Goal: Task Accomplishment & Management: Manage account settings

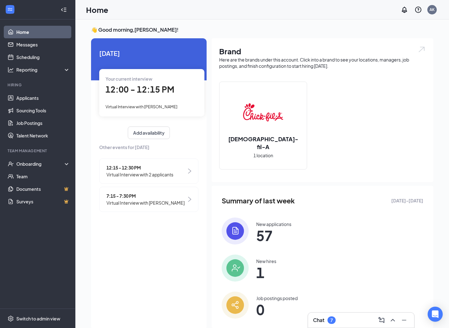
scroll to position [1, 0]
click at [155, 88] on span "12:00 - 12:15 PM" at bounding box center [140, 89] width 69 height 10
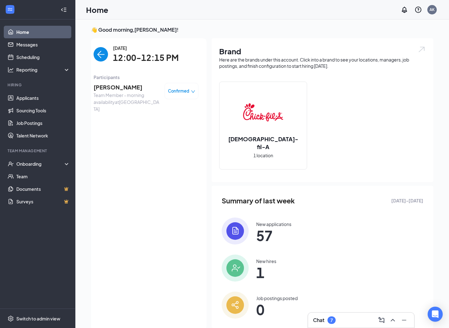
scroll to position [3, 0]
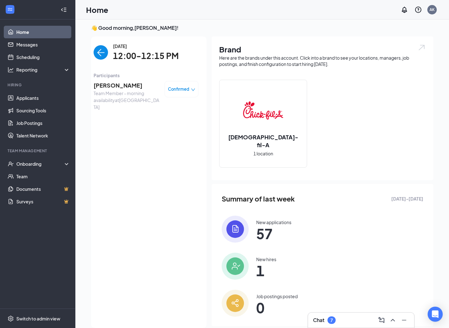
click at [122, 86] on span "[PERSON_NAME]" at bounding box center [127, 85] width 66 height 9
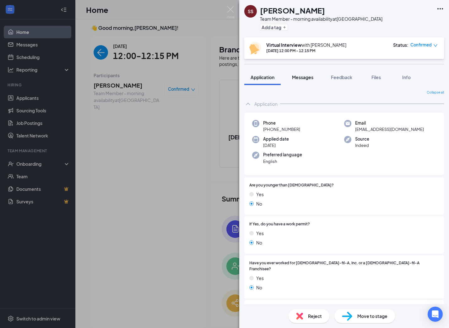
click at [311, 76] on span "Messages" at bounding box center [302, 77] width 21 height 6
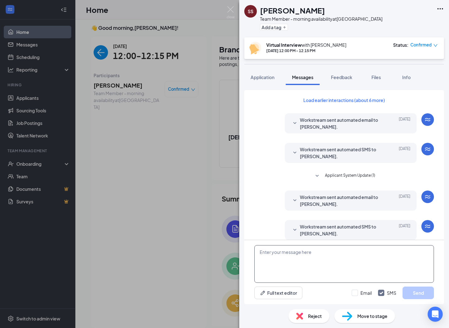
click at [326, 250] on textarea at bounding box center [344, 264] width 180 height 38
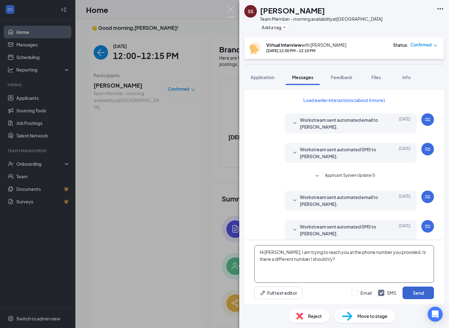
type textarea "Hi [PERSON_NAME], I am trying to reach you at the phone number you provided. Is…"
click at [417, 293] on button "Send" at bounding box center [418, 293] width 31 height 13
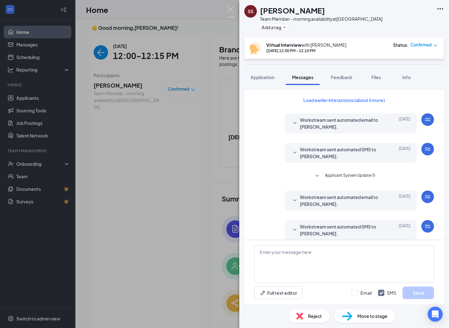
scroll to position [190, 0]
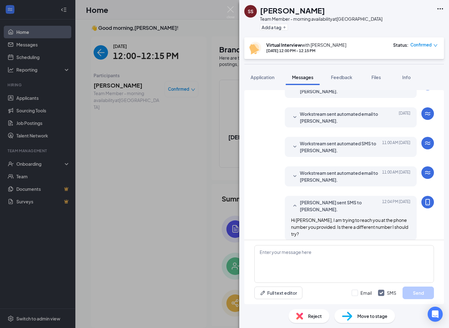
click at [196, 178] on div "SS [PERSON_NAME] Team Member - morning availability at [GEOGRAPHIC_DATA] Add a …" at bounding box center [224, 164] width 449 height 328
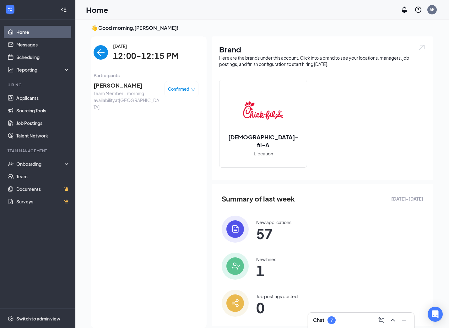
click at [106, 57] on img "back-button" at bounding box center [101, 52] width 14 height 14
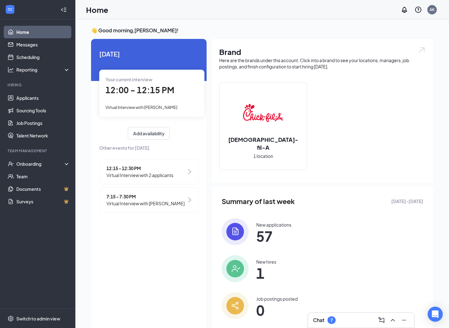
click at [132, 165] on span "12:15 - 12:30 PM" at bounding box center [139, 168] width 67 height 7
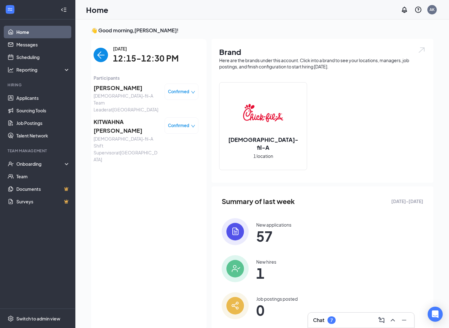
scroll to position [3, 0]
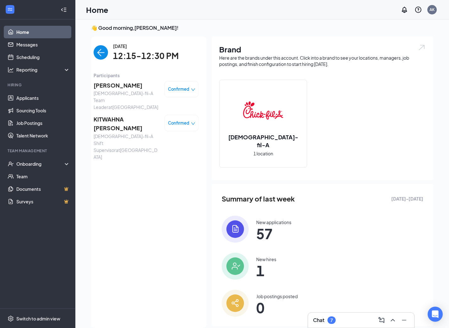
click at [124, 84] on span "[PERSON_NAME]" at bounding box center [127, 85] width 66 height 9
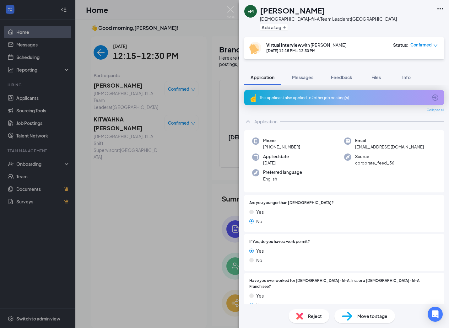
click at [366, 93] on div "This applicant also applied to 2 other job posting(s)" at bounding box center [344, 97] width 200 height 15
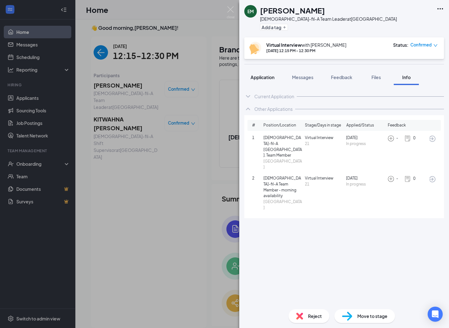
click at [261, 79] on span "Application" at bounding box center [263, 77] width 24 height 6
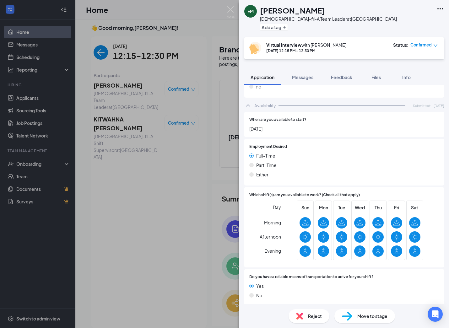
scroll to position [661, 0]
click at [150, 154] on div "EM [PERSON_NAME] [DEMOGRAPHIC_DATA]-fil-A Team Leader at [GEOGRAPHIC_DATA] Add …" at bounding box center [224, 164] width 449 height 328
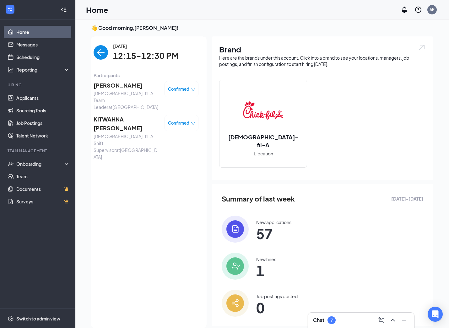
click at [130, 115] on span "KITWAHNA [PERSON_NAME]" at bounding box center [127, 124] width 66 height 18
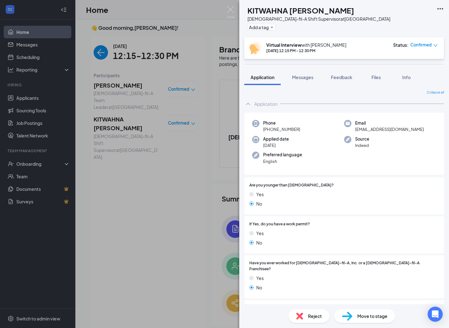
click at [127, 176] on div "KV KITWAHNA [PERSON_NAME] [DEMOGRAPHIC_DATA]-fil-A Shift Supervisor at [GEOGRAP…" at bounding box center [224, 164] width 449 height 328
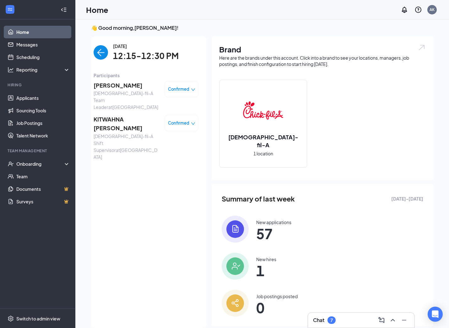
click at [92, 49] on div "[DATE] 12:15-12:30 PM Participants [PERSON_NAME] [DEMOGRAPHIC_DATA]-fil-A Team …" at bounding box center [145, 182] width 121 height 292
click at [97, 50] on img "back-button" at bounding box center [101, 52] width 14 height 14
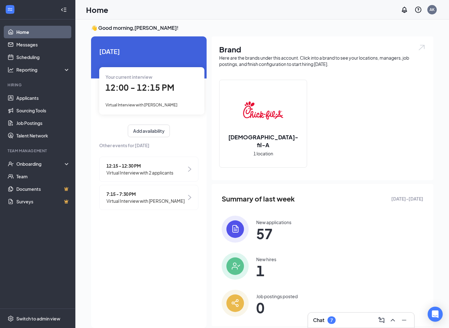
click at [143, 169] on span "Virtual Interview with 2 applicants" at bounding box center [139, 172] width 67 height 7
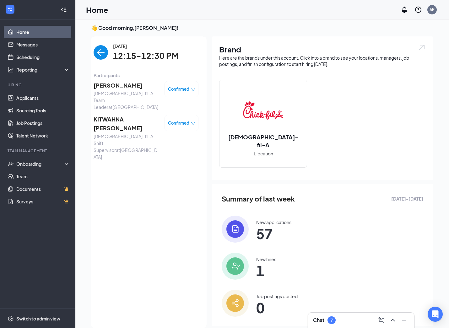
click at [102, 52] on img "back-button" at bounding box center [101, 52] width 14 height 14
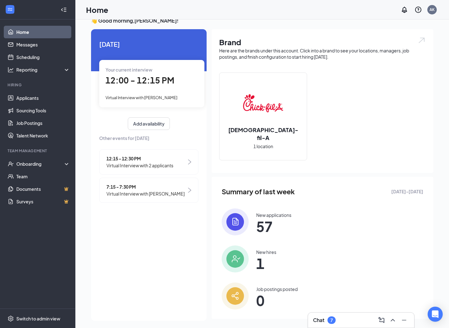
click at [132, 196] on span "Virtual Interview with [PERSON_NAME]" at bounding box center [145, 193] width 78 height 7
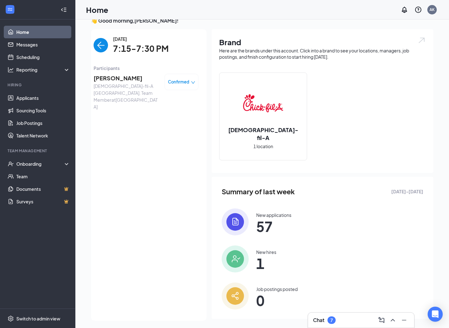
scroll to position [10, 0]
click at [101, 49] on img "back-button" at bounding box center [101, 45] width 14 height 14
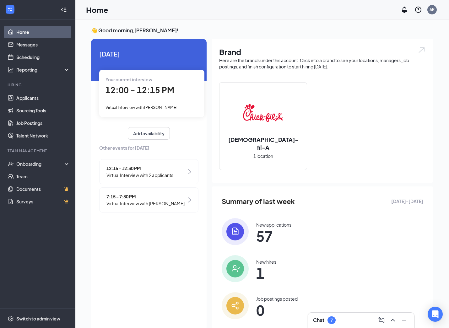
scroll to position [0, 0]
click at [151, 96] on div "12:00 - 12:15 PM" at bounding box center [152, 90] width 93 height 13
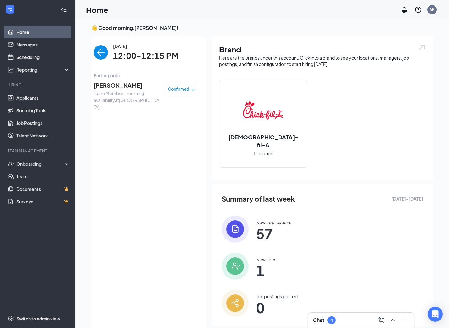
click at [136, 87] on span "[PERSON_NAME]" at bounding box center [127, 85] width 66 height 9
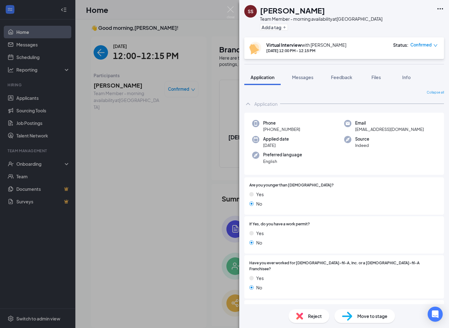
click at [428, 46] on span "Confirmed" at bounding box center [420, 45] width 21 height 6
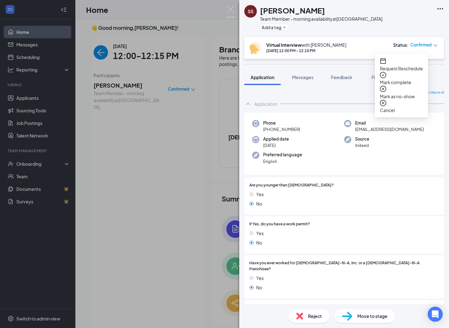
click at [421, 65] on span "Request Reschedule" at bounding box center [401, 68] width 43 height 7
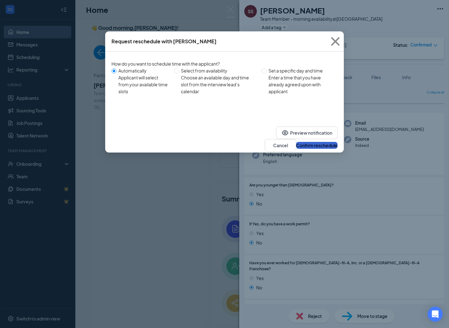
click at [314, 142] on button "Confirm reschedule" at bounding box center [316, 145] width 41 height 7
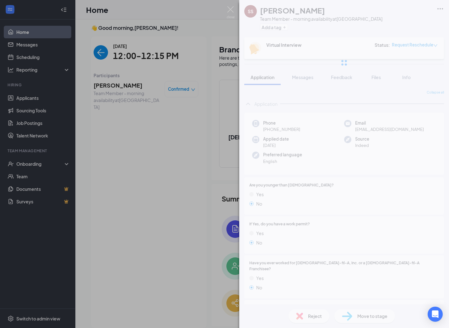
drag, startPoint x: 93, startPoint y: 140, endPoint x: 99, endPoint y: 142, distance: 6.6
click at [91, 143] on div "SS [PERSON_NAME] Team Member - morning availability at [GEOGRAPHIC_DATA] Add a …" at bounding box center [224, 164] width 449 height 328
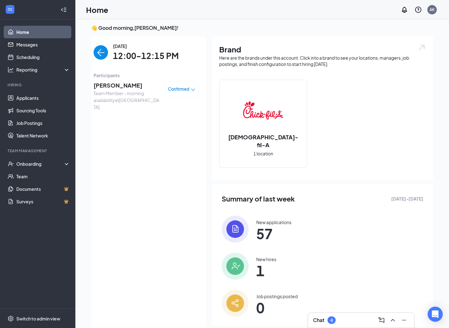
click at [107, 52] on img "back-button" at bounding box center [101, 52] width 14 height 14
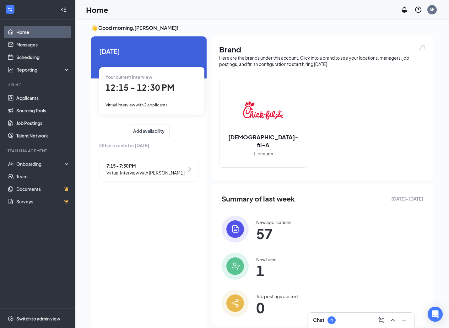
click at [145, 87] on span "12:15 - 12:30 PM" at bounding box center [140, 87] width 69 height 10
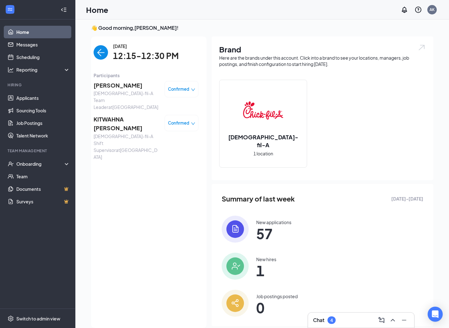
click at [118, 86] on span "[PERSON_NAME]" at bounding box center [127, 85] width 66 height 9
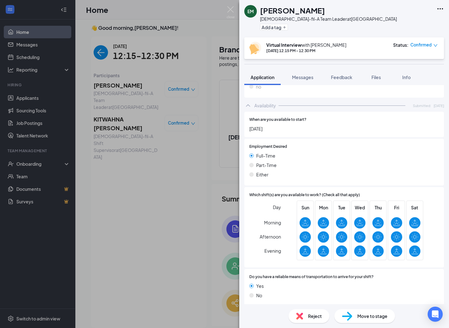
scroll to position [661, 0]
click at [367, 319] on span "Move to stage" at bounding box center [372, 316] width 30 height 7
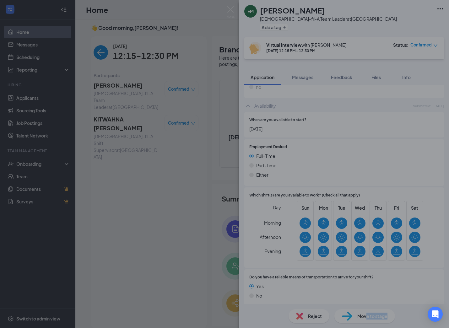
scroll to position [658, 0]
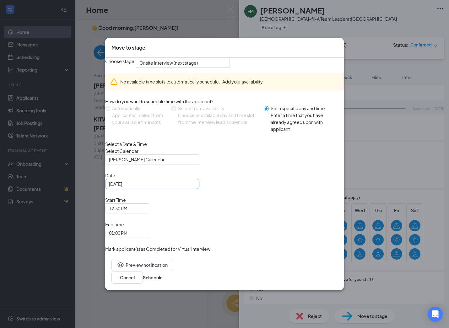
click at [196, 187] on div "[DATE]" at bounding box center [152, 184] width 87 height 7
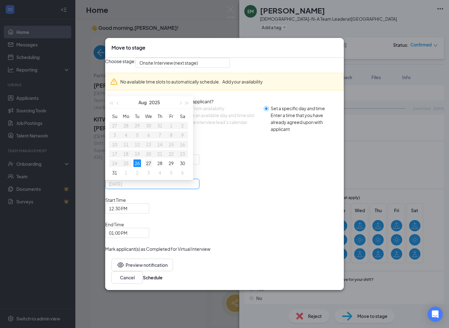
type input "[DATE]"
click at [154, 168] on td "27" at bounding box center [148, 163] width 11 height 9
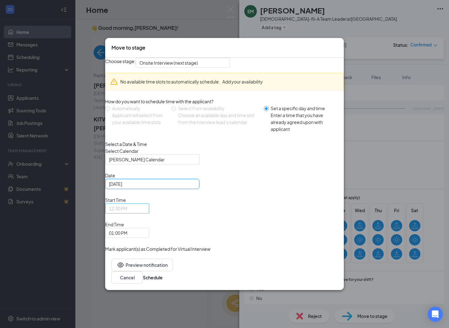
click at [149, 214] on div "12:30 PM" at bounding box center [127, 208] width 44 height 10
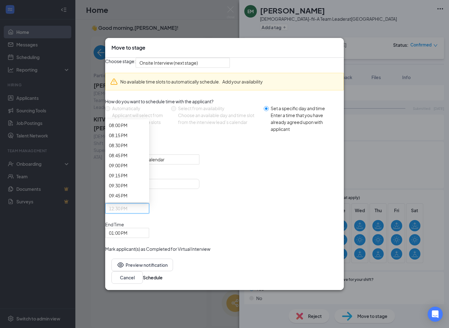
scroll to position [822, 0]
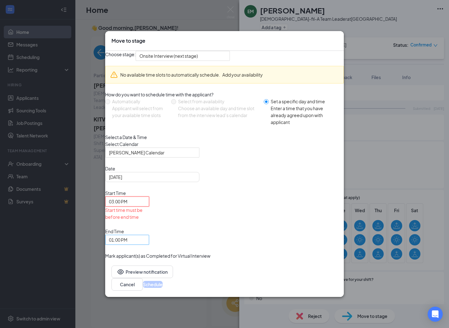
click at [145, 235] on span "01:00 PM" at bounding box center [127, 239] width 36 height 9
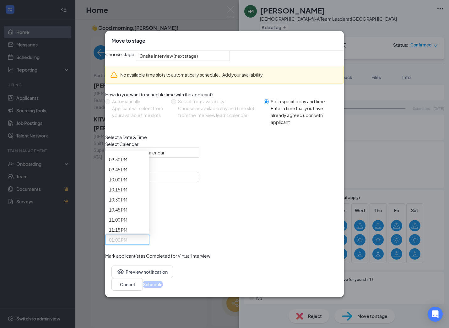
scroll to position [867, 0]
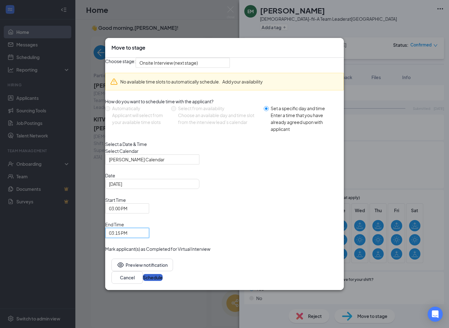
click at [163, 274] on button "Schedule" at bounding box center [153, 277] width 20 height 7
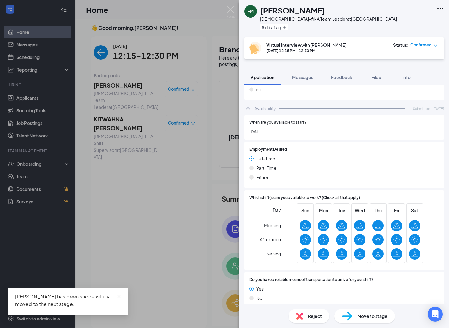
click at [169, 196] on div "EM [PERSON_NAME] [DEMOGRAPHIC_DATA]-fil-A Team Leader at [GEOGRAPHIC_DATA] Add …" at bounding box center [224, 164] width 449 height 328
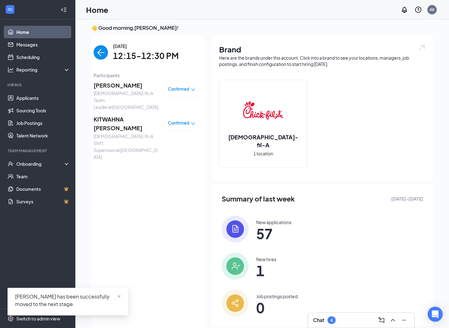
click at [134, 115] on span "KITWAHNA [PERSON_NAME]" at bounding box center [127, 124] width 66 height 18
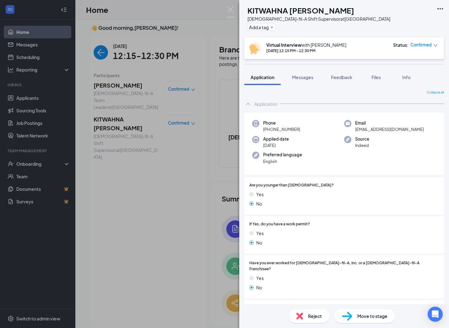
click at [359, 317] on span "Move to stage" at bounding box center [372, 316] width 30 height 7
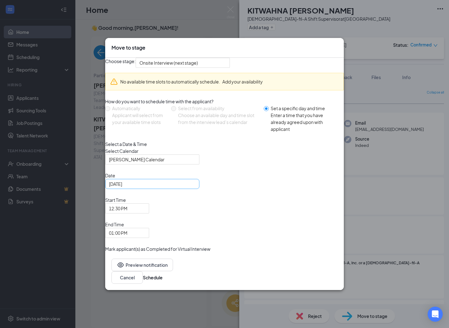
click at [199, 189] on div "[DATE]" at bounding box center [152, 184] width 94 height 10
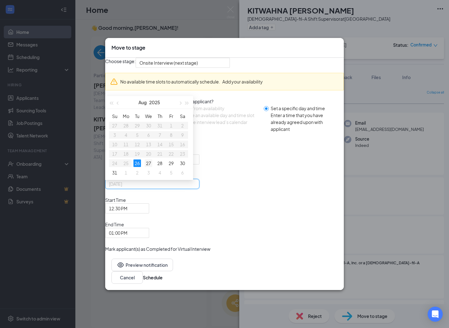
click at [152, 167] on div "27" at bounding box center [149, 164] width 8 height 8
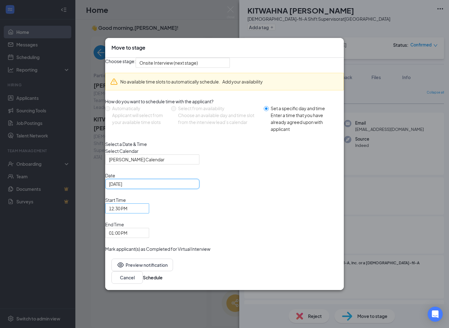
click at [145, 213] on span "12:30 PM" at bounding box center [127, 208] width 36 height 9
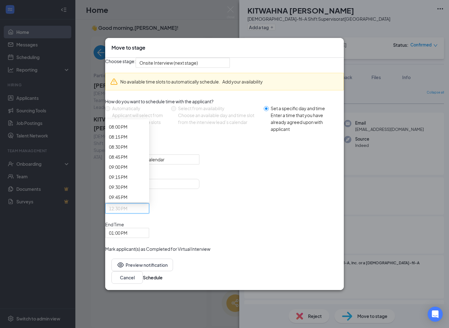
scroll to position [810, 0]
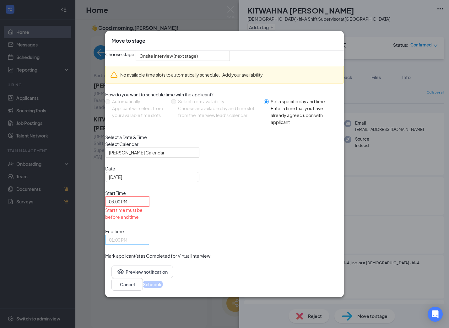
click at [145, 235] on span "01:00 PM" at bounding box center [127, 239] width 36 height 9
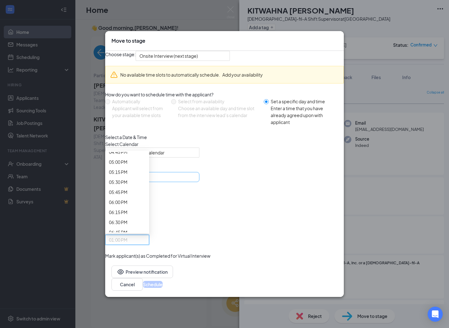
click at [196, 181] on div "[DATE]" at bounding box center [152, 177] width 87 height 7
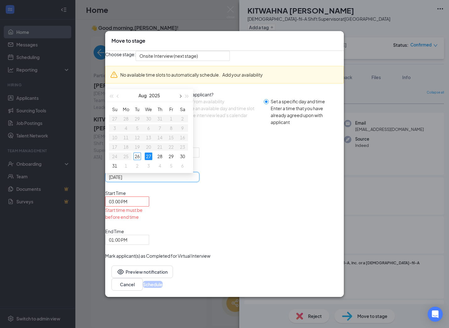
click at [182, 98] on span "button" at bounding box center [179, 96] width 3 height 3
type input "[DATE]"
click at [152, 122] on div "3" at bounding box center [149, 119] width 8 height 8
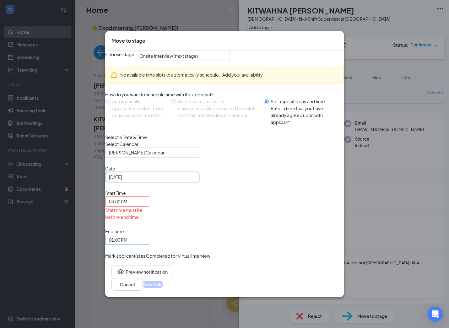
click at [145, 235] on span "01:00 PM" at bounding box center [127, 239] width 36 height 9
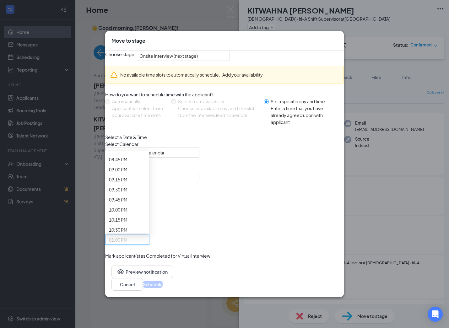
scroll to position [839, 0]
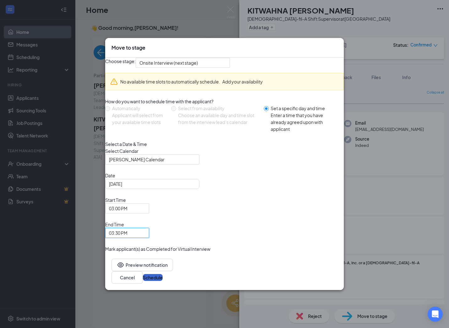
click at [163, 274] on button "Schedule" at bounding box center [153, 277] width 20 height 7
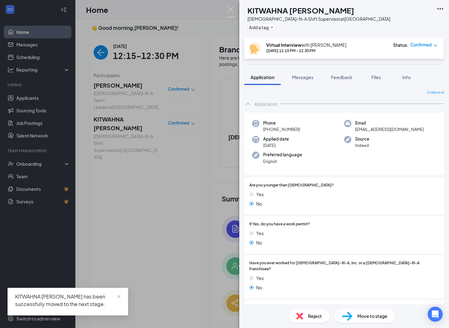
drag, startPoint x: 127, startPoint y: 169, endPoint x: 122, endPoint y: 103, distance: 66.2
click at [127, 169] on div "KV KITWAHNA [PERSON_NAME] [DEMOGRAPHIC_DATA]-fil-A Shift Supervisor at [GEOGRAP…" at bounding box center [224, 164] width 449 height 328
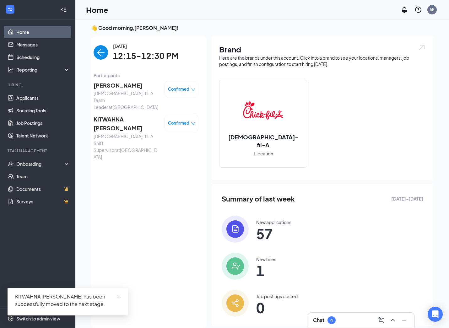
click at [104, 54] on img "back-button" at bounding box center [101, 52] width 14 height 14
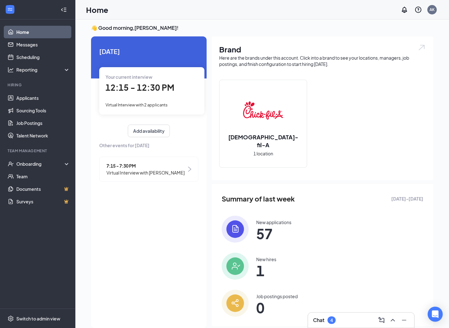
click at [139, 166] on span "7:15 - 7:30 PM" at bounding box center [145, 165] width 78 height 7
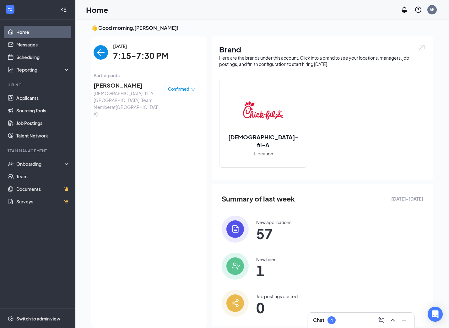
click at [117, 86] on span "[PERSON_NAME]" at bounding box center [127, 85] width 66 height 9
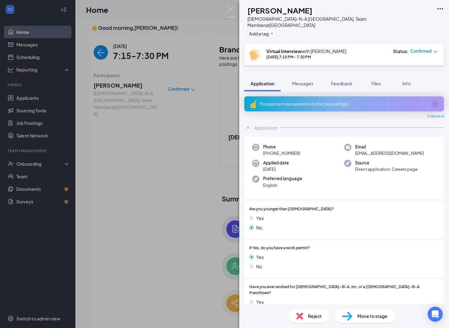
click at [136, 195] on div "EM [PERSON_NAME] [DEMOGRAPHIC_DATA]-fil-A [GEOGRAPHIC_DATA]. Team Member at [GE…" at bounding box center [224, 164] width 449 height 328
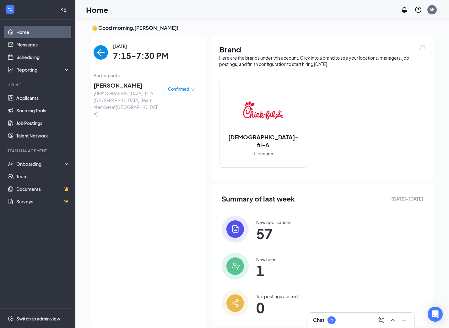
click at [101, 50] on img "back-button" at bounding box center [101, 52] width 14 height 14
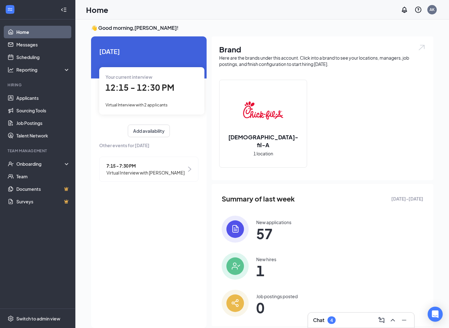
click at [329, 325] on div "Chat 4" at bounding box center [361, 320] width 96 height 10
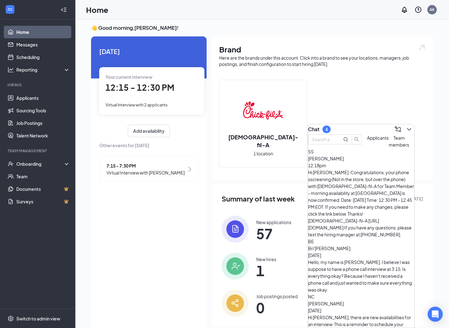
click at [362, 182] on div "Hi [PERSON_NAME]. Congratulations, your phone sscreening (Not in the store, but…" at bounding box center [361, 203] width 106 height 69
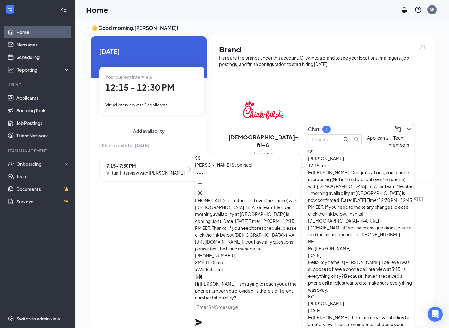
scroll to position [-165, 0]
click at [204, 194] on icon "Cross" at bounding box center [200, 194] width 8 height 8
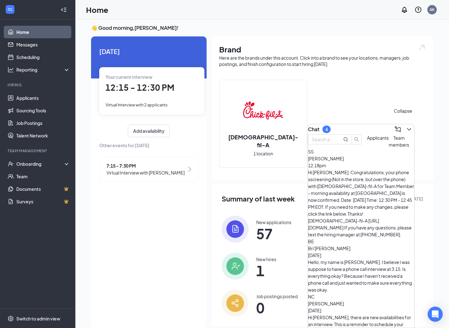
click at [406, 128] on icon "ChevronDown" at bounding box center [409, 130] width 8 height 8
